Goal: Find contact information: Find contact information

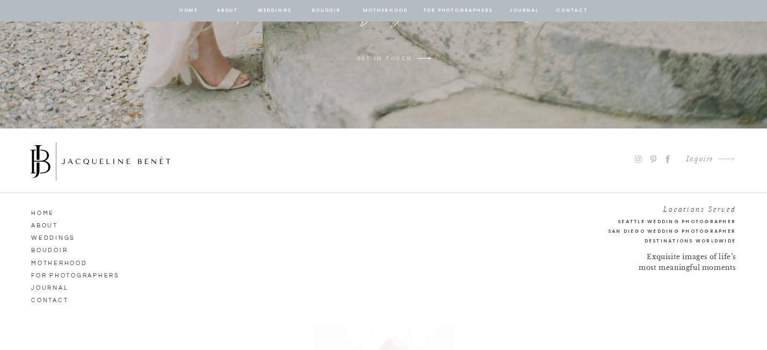
scroll to position [8432, 0]
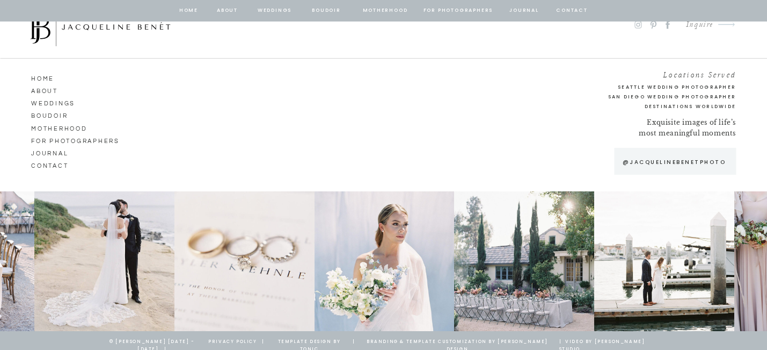
click at [50, 165] on nav "CONTACT" at bounding box center [61, 164] width 61 height 10
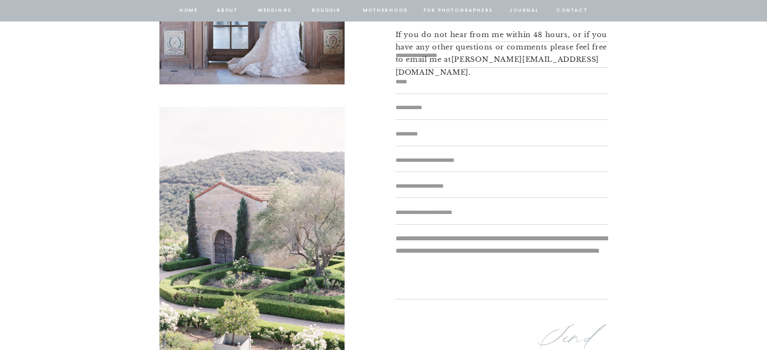
scroll to position [280, 0]
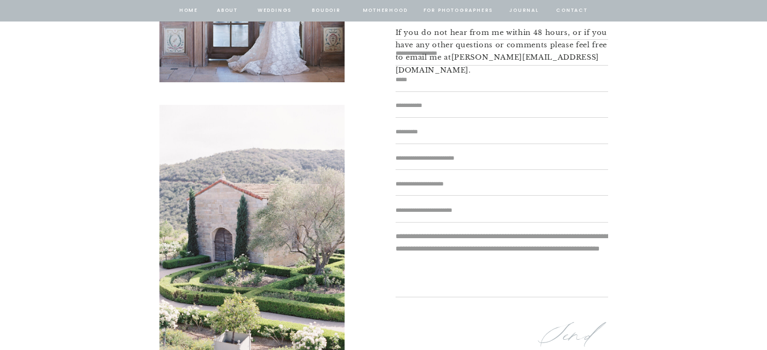
click at [429, 240] on textarea at bounding box center [502, 262] width 213 height 64
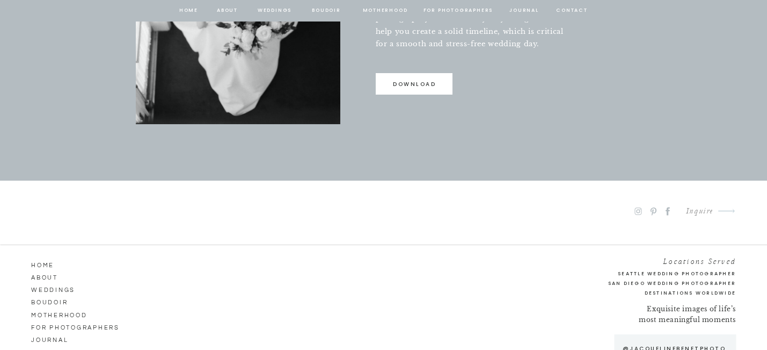
scroll to position [785, 0]
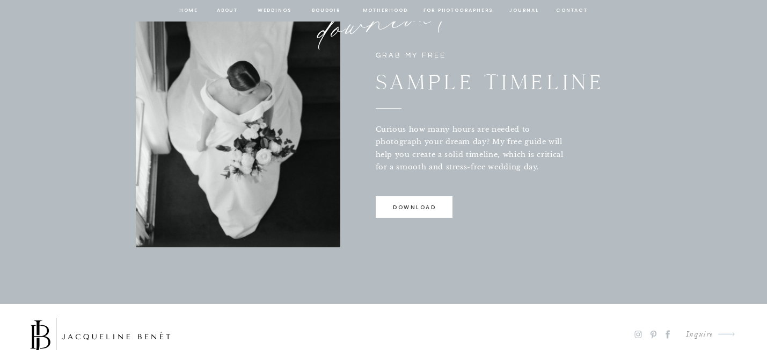
click at [426, 208] on p "download" at bounding box center [415, 209] width 76 height 14
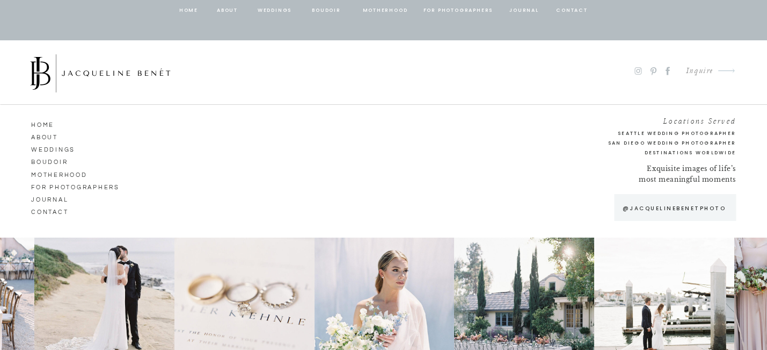
scroll to position [1094, 0]
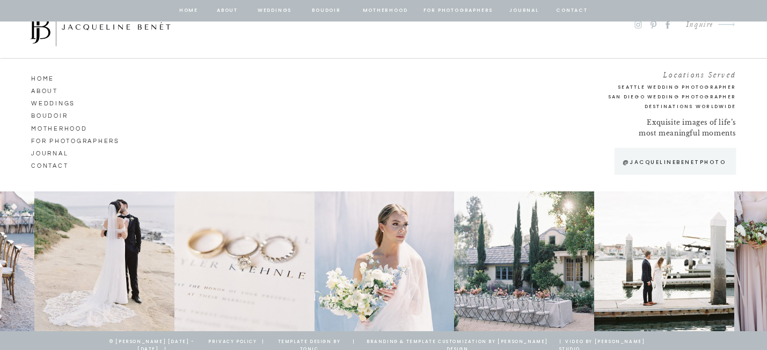
click at [54, 101] on nav "Weddings" at bounding box center [61, 102] width 61 height 10
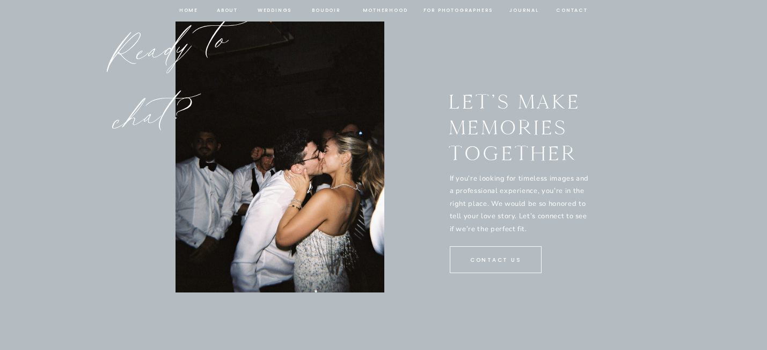
scroll to position [5441, 0]
